Goal: Answer question/provide support

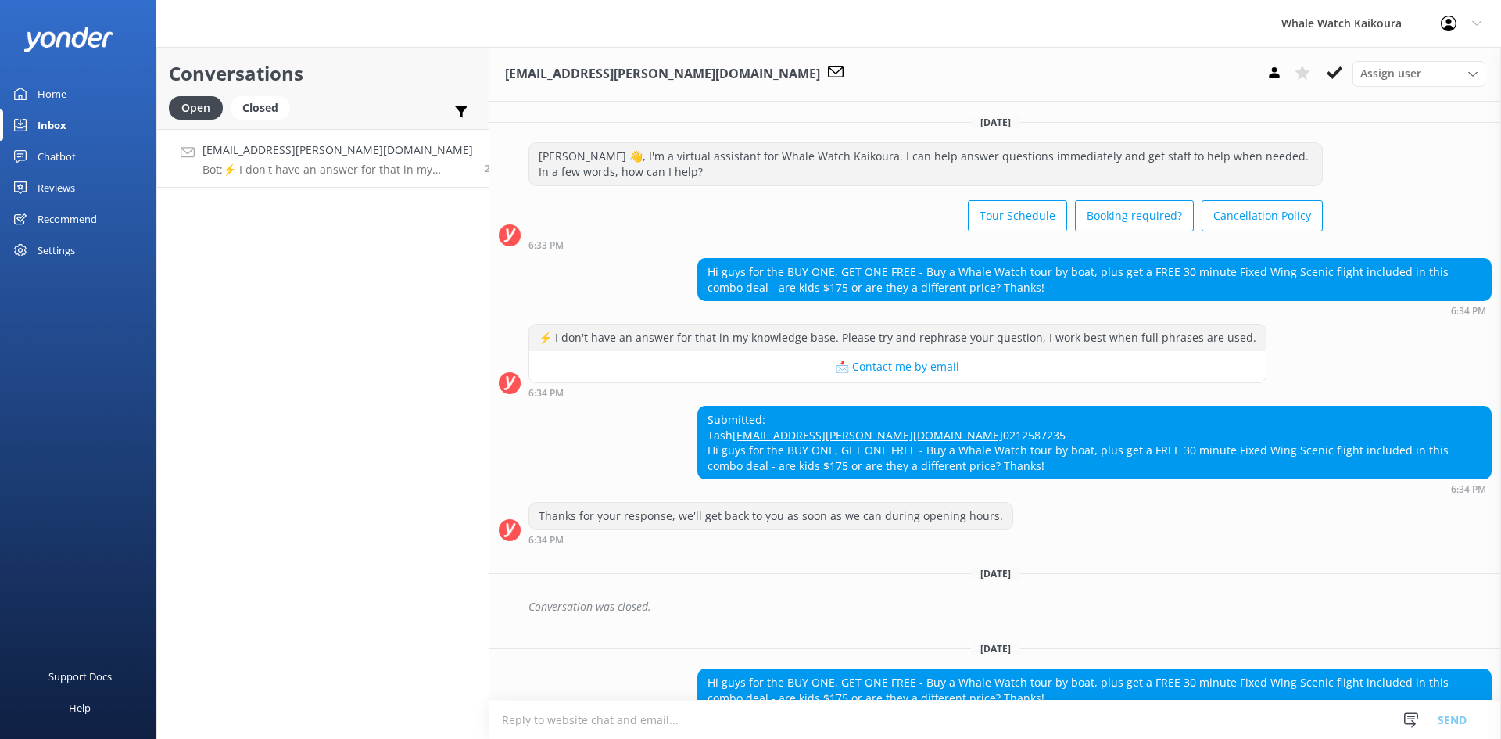
scroll to position [147, 0]
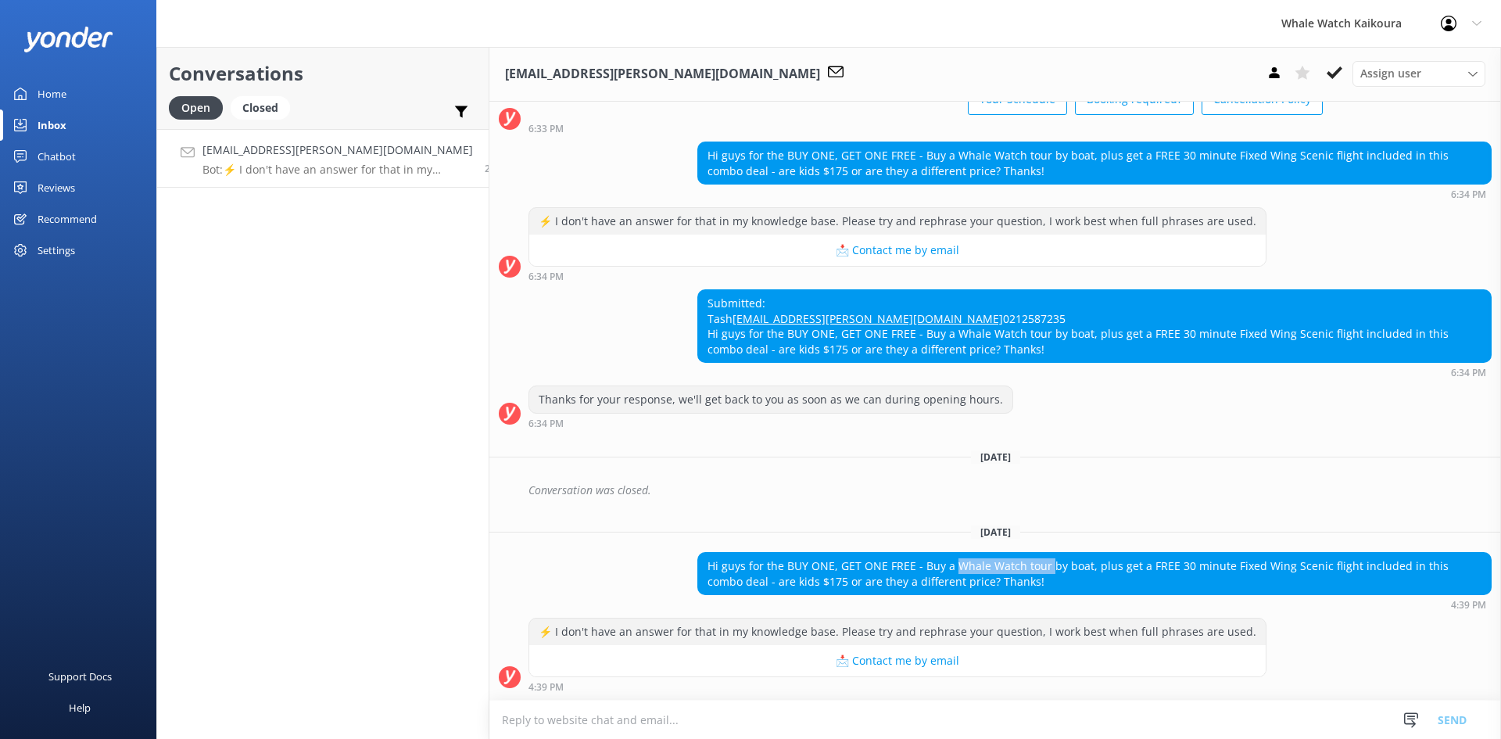
drag, startPoint x: 934, startPoint y: 567, endPoint x: 1028, endPoint y: 569, distance: 93.9
click at [1028, 569] on div "Hi guys for the BUY ONE, GET ONE FREE - Buy a Whale Watch tour by boat, plus ge…" at bounding box center [1094, 573] width 793 height 41
click at [956, 581] on div "Hi guys for the BUY ONE, GET ONE FREE - Buy a Whale Watch tour by boat, plus ge…" at bounding box center [1094, 573] width 793 height 41
click at [722, 722] on textarea at bounding box center [996, 720] width 1012 height 38
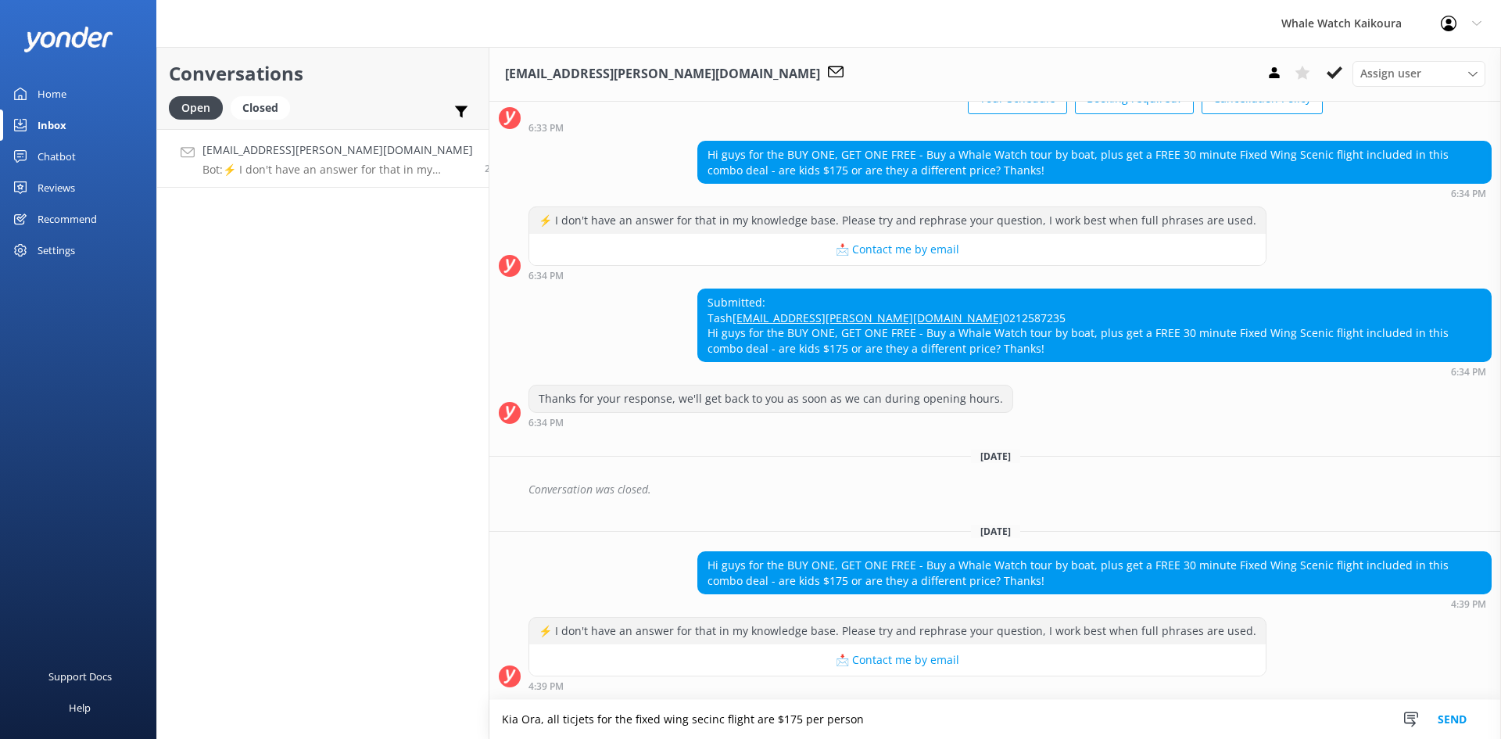
paste textarea "ora, All tickets for the fixed-wing scenic flight are $175 per person."
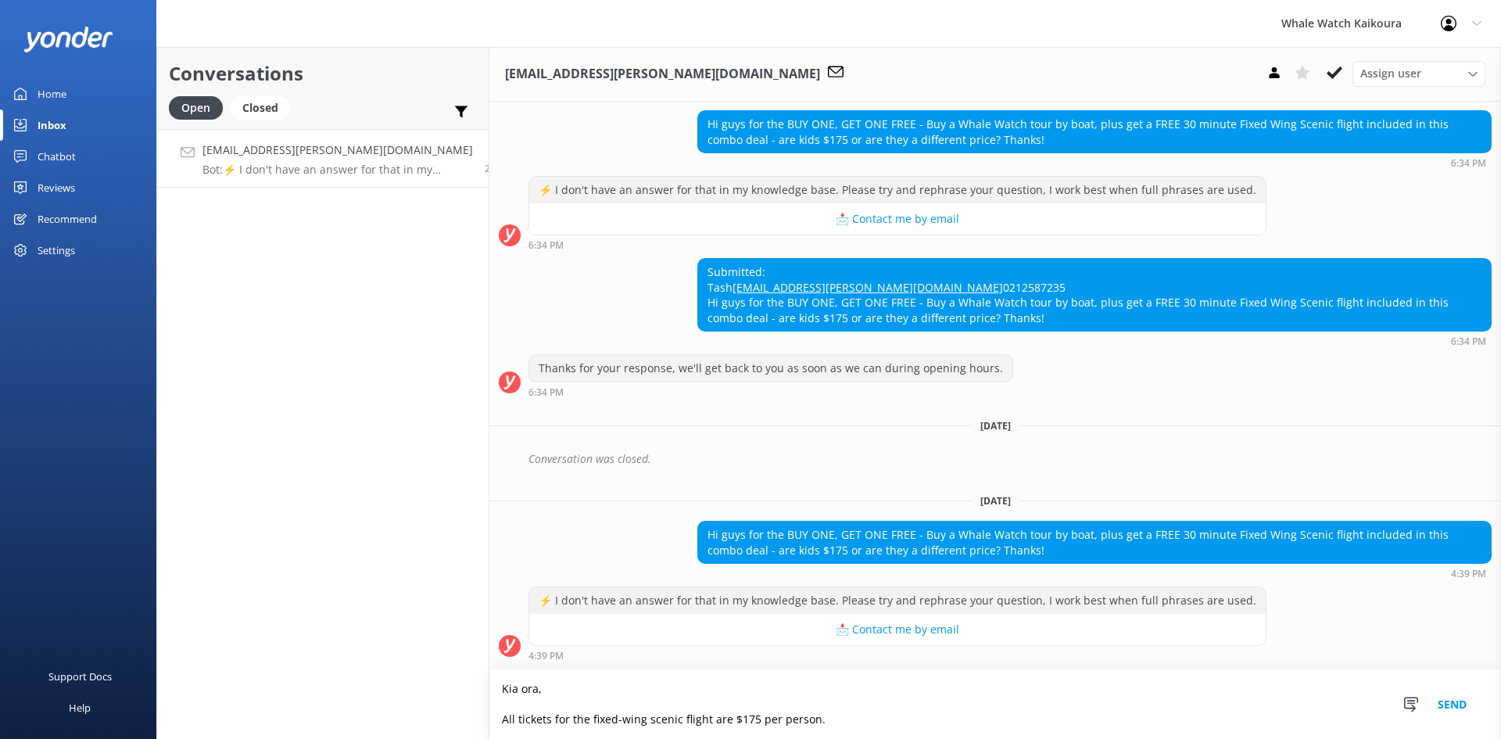
scroll to position [178, 0]
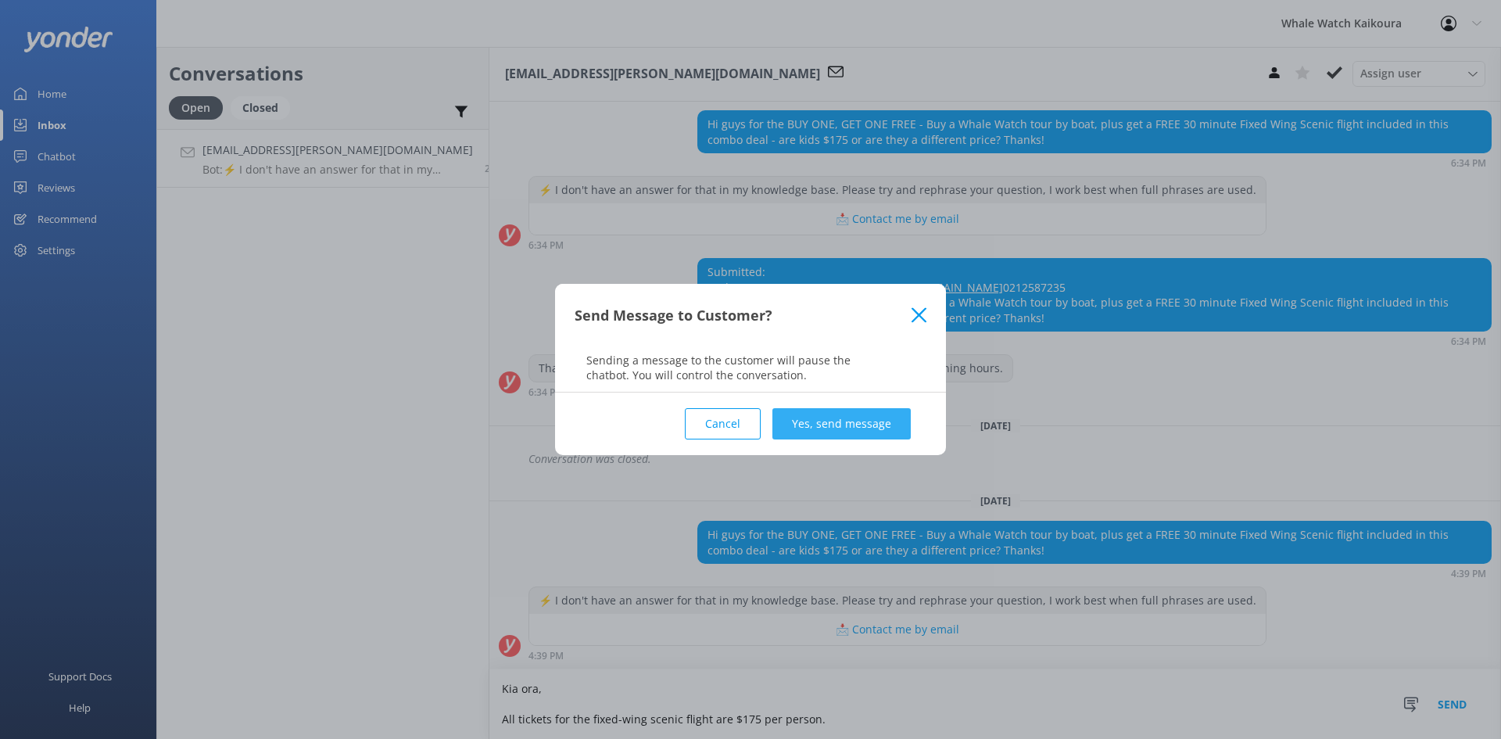
type textarea "Kia ora, All tickets for the fixed-wing scenic flight are $175 per person."
click at [848, 427] on button "Yes, send message" at bounding box center [842, 423] width 138 height 31
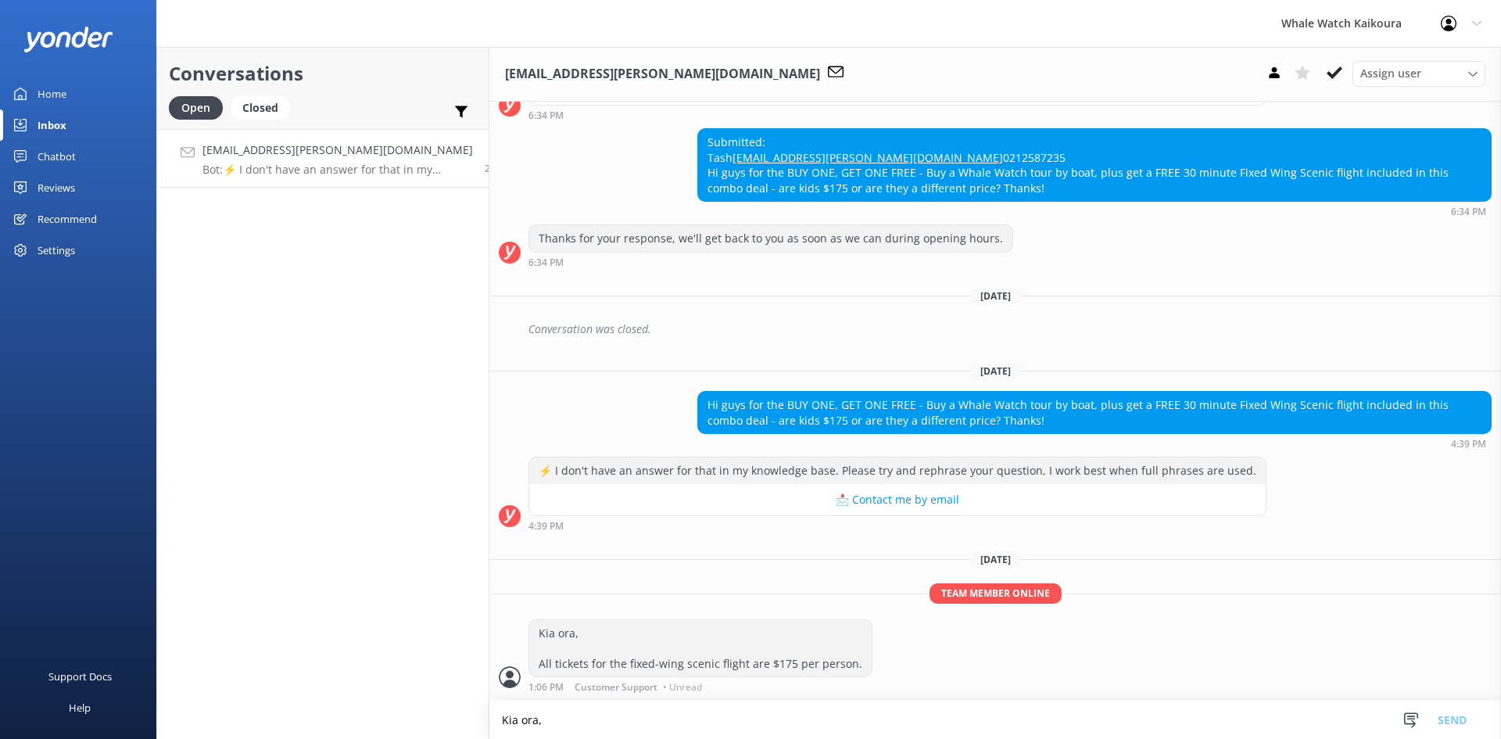
scroll to position [309, 0]
drag, startPoint x: 701, startPoint y: 1, endPoint x: 715, endPoint y: 387, distance: 386.6
click at [709, 397] on div "Hi guys for the BUY ONE, GET ONE FREE - Buy a Whale Watch tour by boat, plus ge…" at bounding box center [1094, 412] width 793 height 41
click at [733, 150] on link "[EMAIL_ADDRESS][PERSON_NAME][DOMAIN_NAME]" at bounding box center [868, 157] width 271 height 15
click at [1337, 74] on use at bounding box center [1335, 72] width 16 height 13
